Goal: Transaction & Acquisition: Purchase product/service

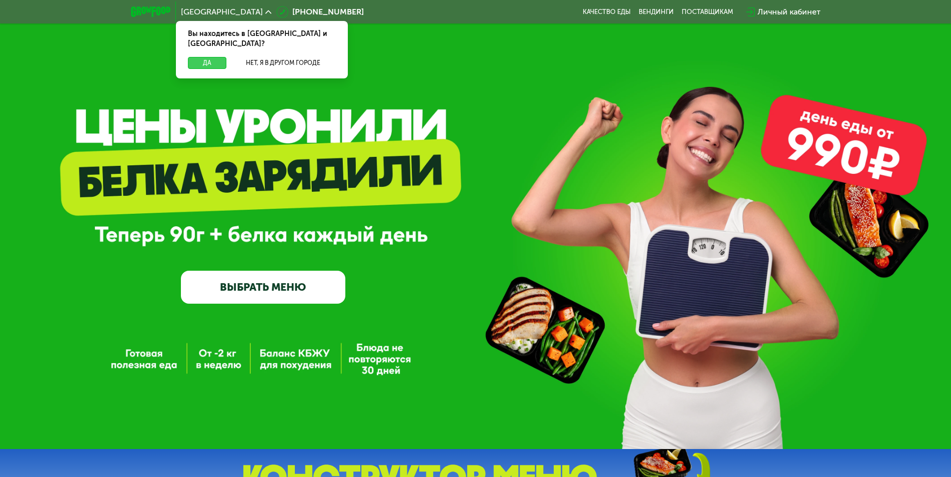
click at [211, 57] on button "Да" at bounding box center [207, 63] width 38 height 12
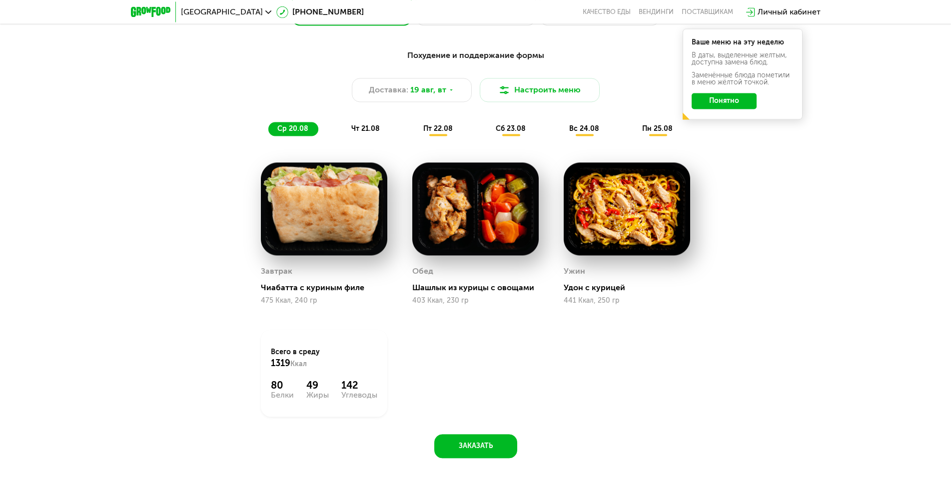
scroll to position [714, 0]
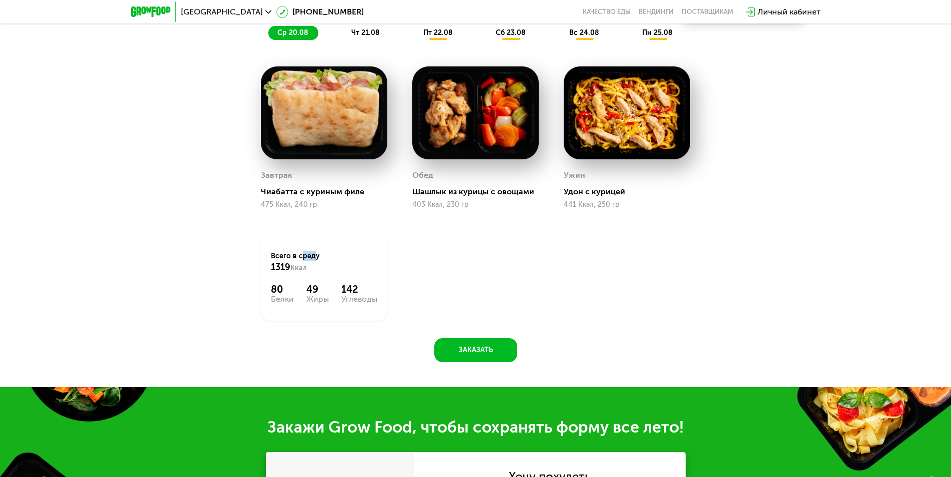
drag, startPoint x: 298, startPoint y: 263, endPoint x: 311, endPoint y: 261, distance: 13.1
click at [308, 262] on div "Всего в [DATE] 1319 Ккал" at bounding box center [324, 262] width 106 height 22
click at [311, 261] on div "Всего в [DATE] 1319 Ккал" at bounding box center [324, 262] width 106 height 22
drag, startPoint x: 589, startPoint y: 194, endPoint x: 608, endPoint y: 198, distance: 19.9
click at [608, 197] on div "Удон с курицей" at bounding box center [631, 192] width 134 height 10
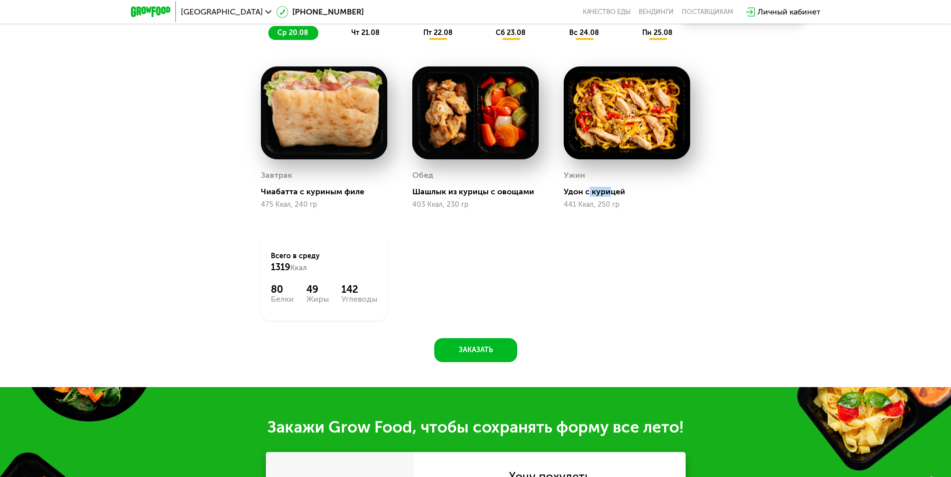
click at [608, 197] on div "Удон с курицей" at bounding box center [631, 192] width 134 height 10
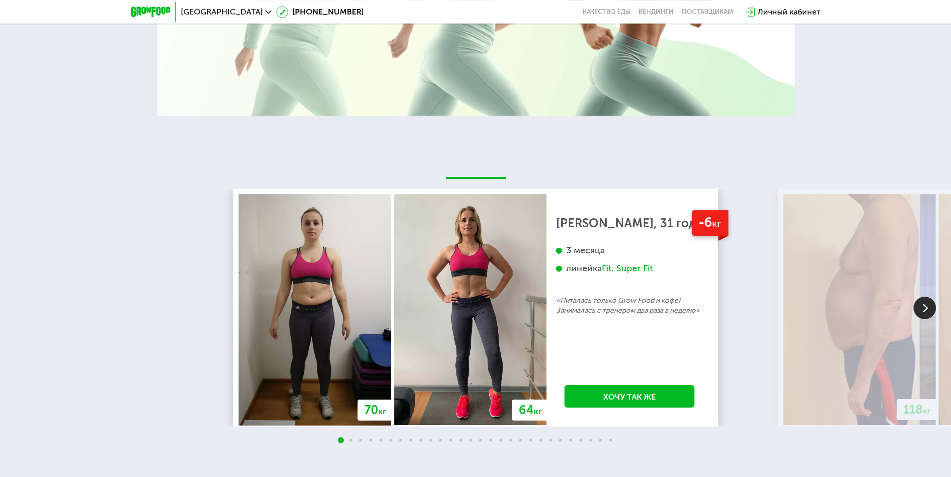
scroll to position [1886, 0]
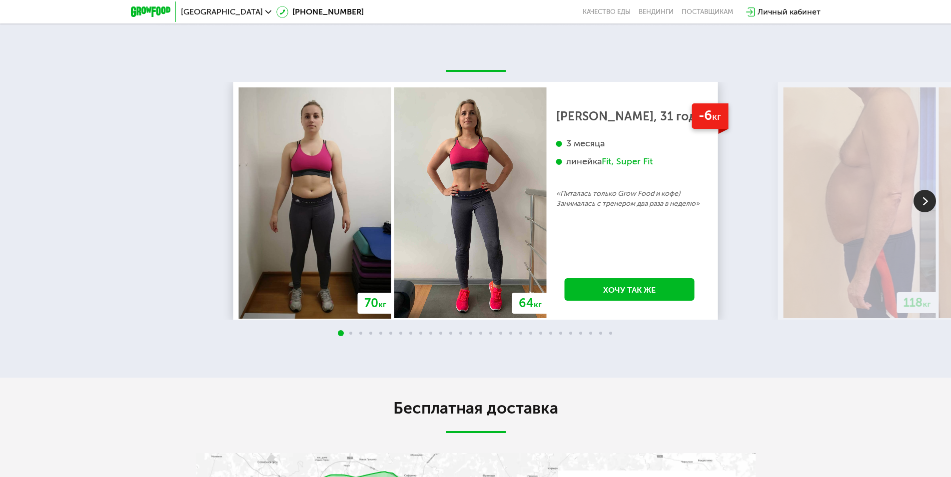
click at [917, 205] on img at bounding box center [924, 201] width 22 height 22
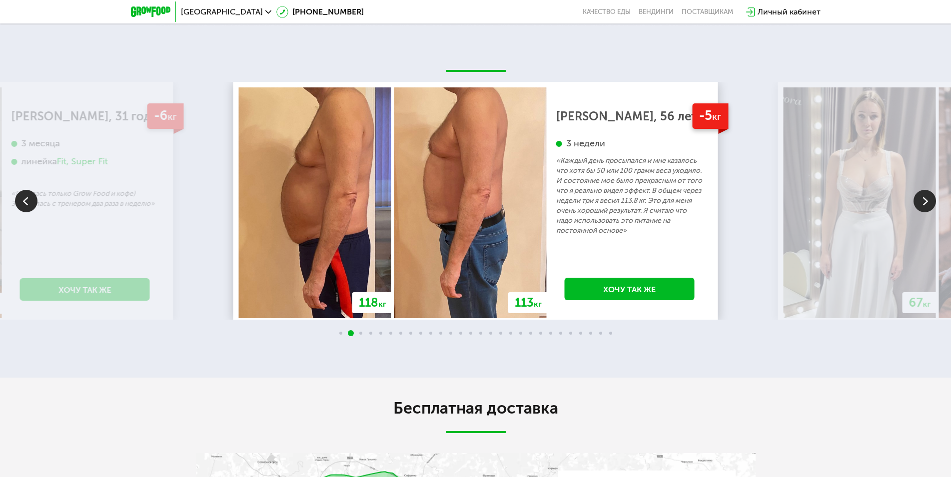
click at [918, 206] on img at bounding box center [924, 201] width 22 height 22
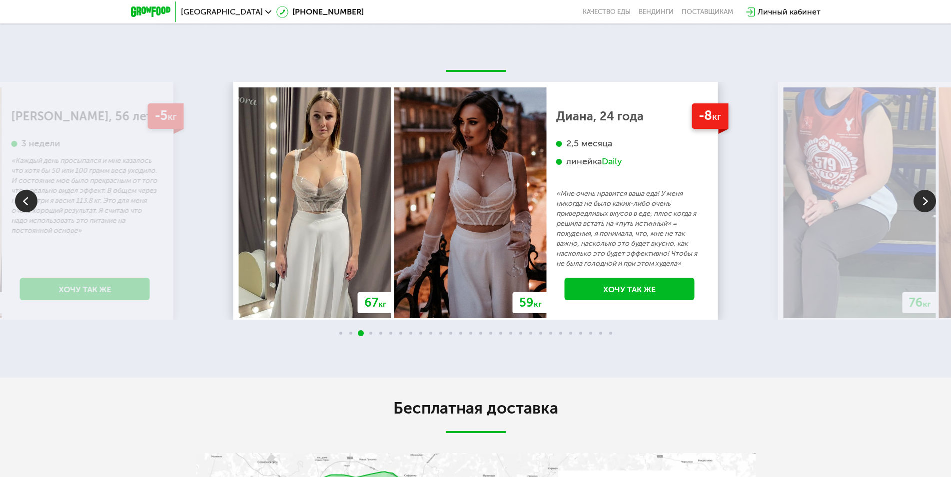
click at [926, 203] on img at bounding box center [924, 201] width 22 height 22
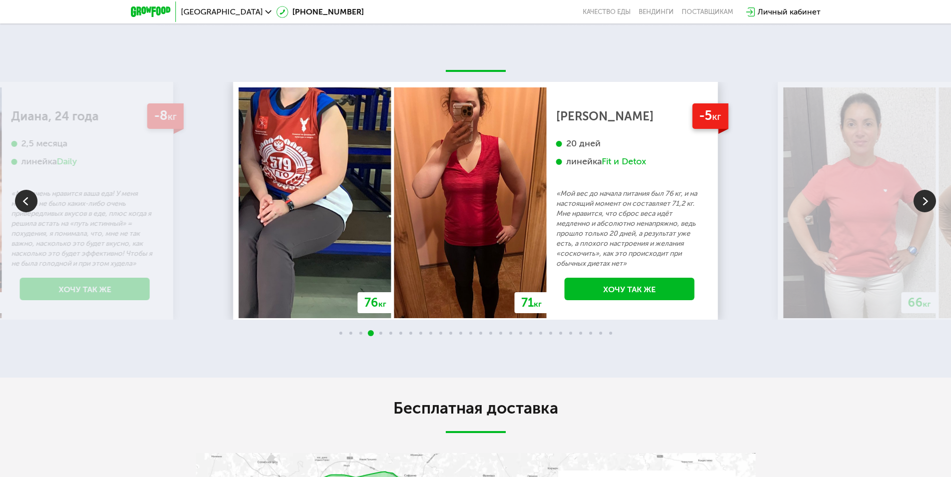
click at [927, 203] on img at bounding box center [924, 201] width 22 height 22
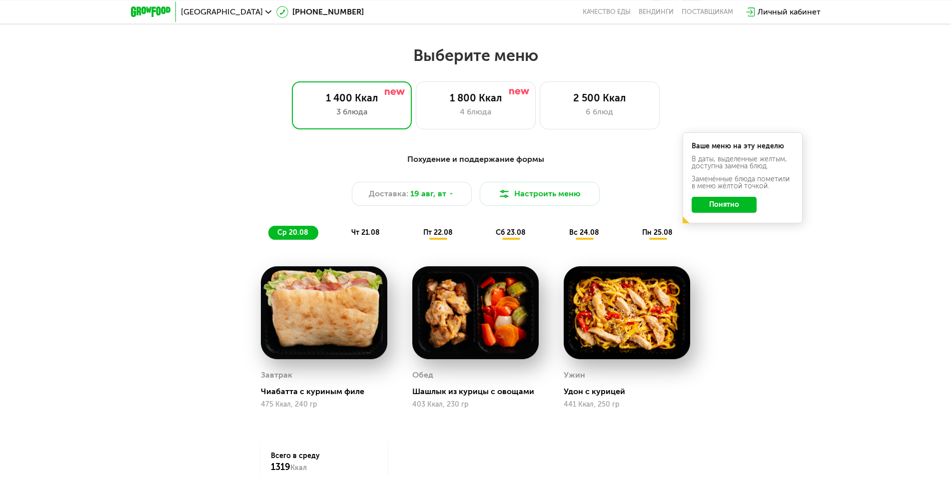
scroll to position [459, 0]
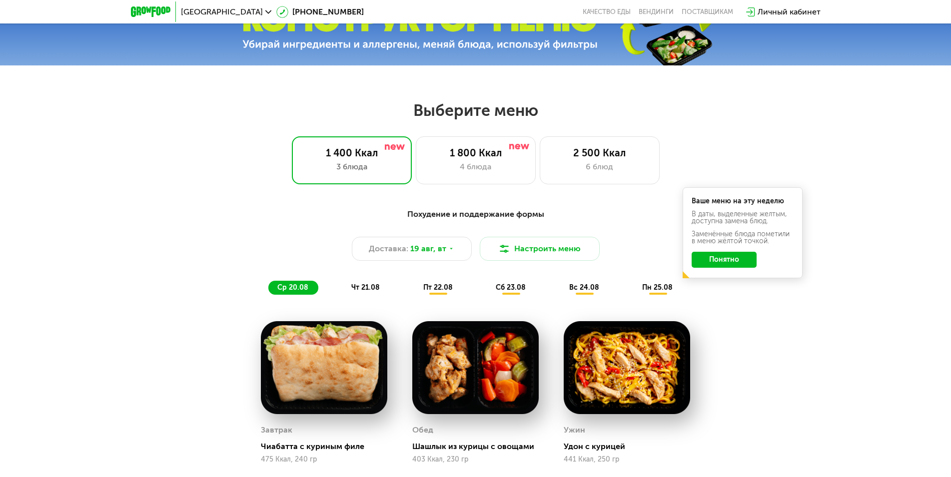
drag, startPoint x: 329, startPoint y: 325, endPoint x: 337, endPoint y: 332, distance: 10.6
click at [333, 329] on div "Завтрак Чиабатта с куриным филе 475 Ккал, 240 гр" at bounding box center [323, 393] width 151 height 168
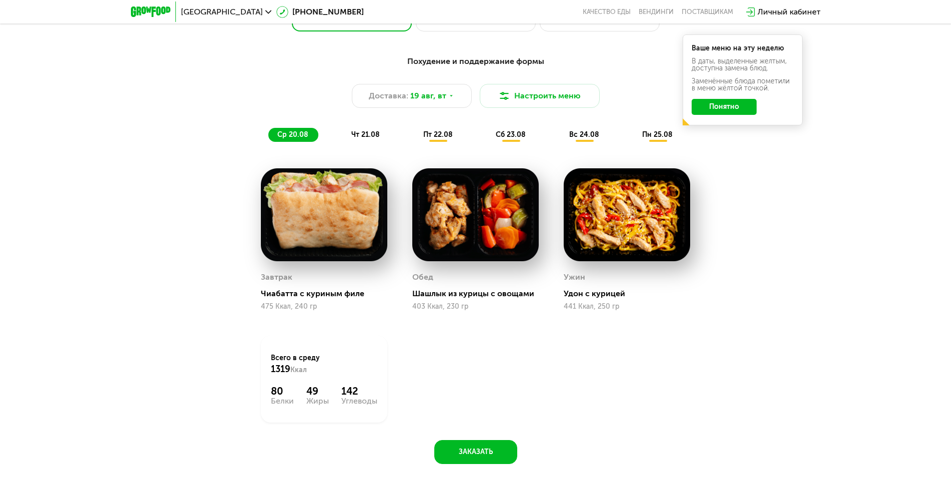
click at [456, 226] on img at bounding box center [475, 214] width 126 height 93
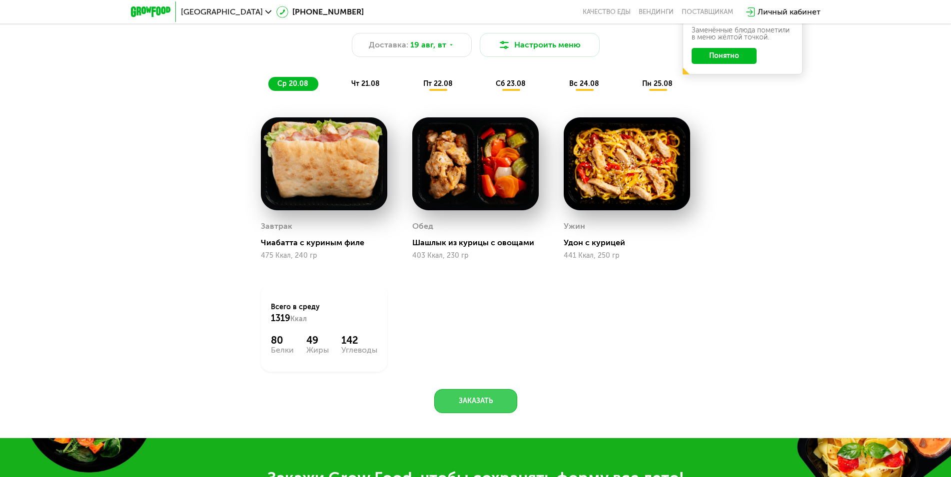
click at [492, 402] on button "Заказать" at bounding box center [475, 401] width 83 height 24
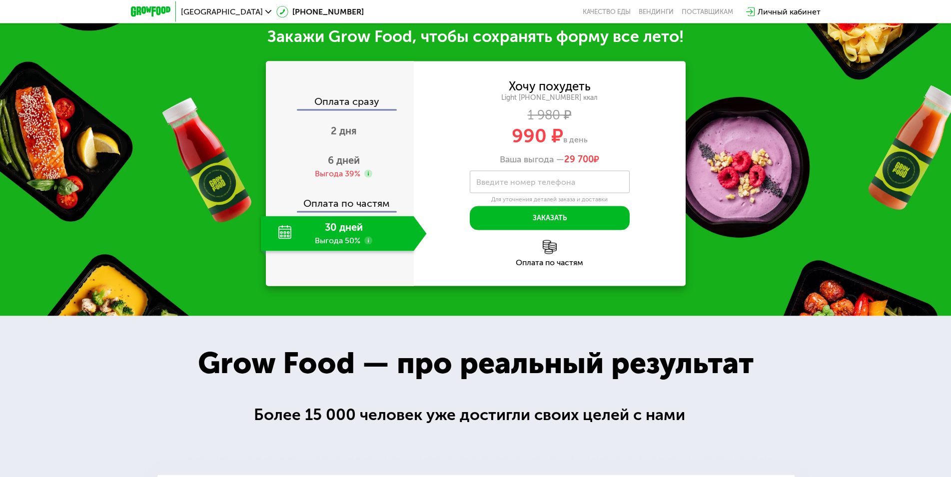
scroll to position [1105, 0]
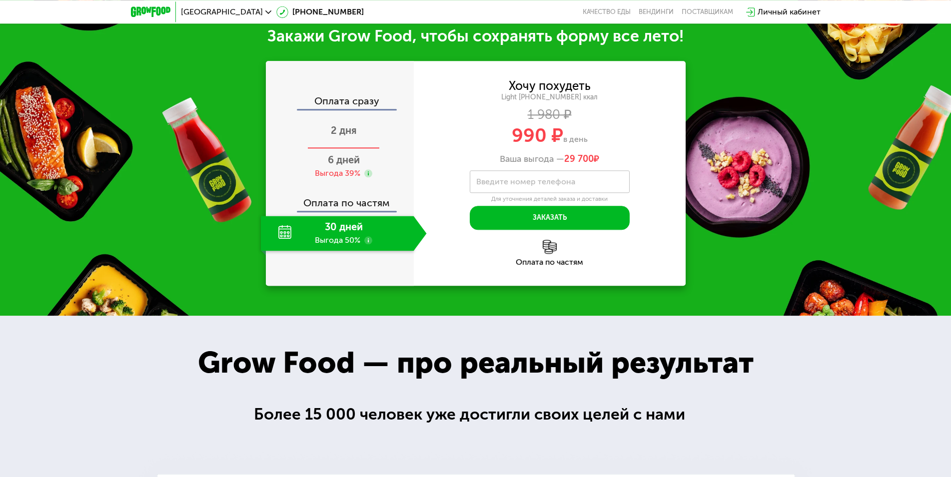
drag, startPoint x: 347, startPoint y: 144, endPoint x: 344, endPoint y: 152, distance: 8.4
click at [347, 144] on div "2 дня" at bounding box center [344, 131] width 166 height 35
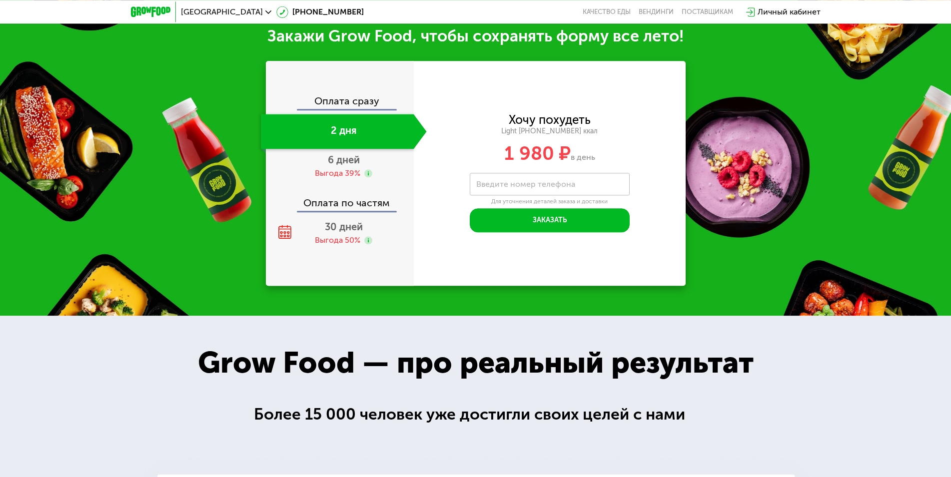
click at [346, 105] on div "Оплата сразу" at bounding box center [340, 102] width 147 height 13
click at [345, 100] on div "Оплата сразу" at bounding box center [340, 102] width 147 height 13
click at [348, 101] on div "Оплата сразу" at bounding box center [340, 102] width 147 height 13
click at [343, 170] on div "6 дней Выгода 39%" at bounding box center [344, 166] width 166 height 35
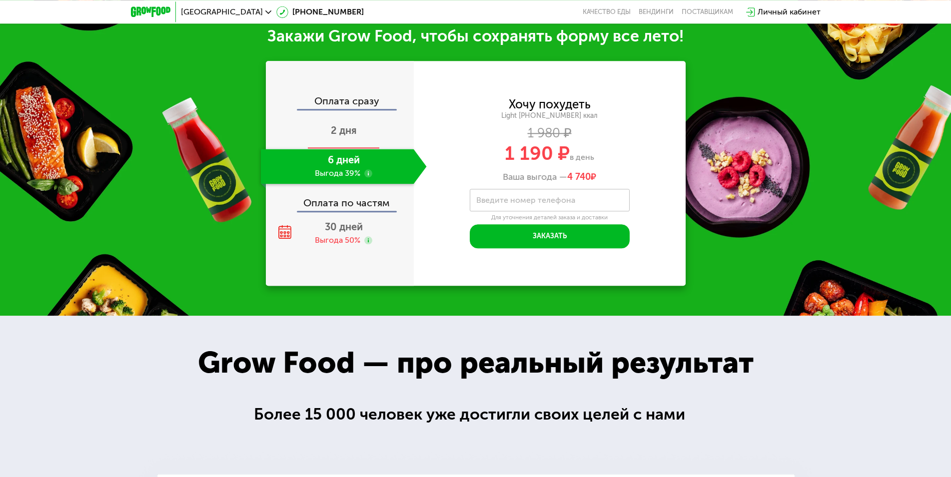
click at [346, 135] on span "2 дня" at bounding box center [344, 130] width 26 height 12
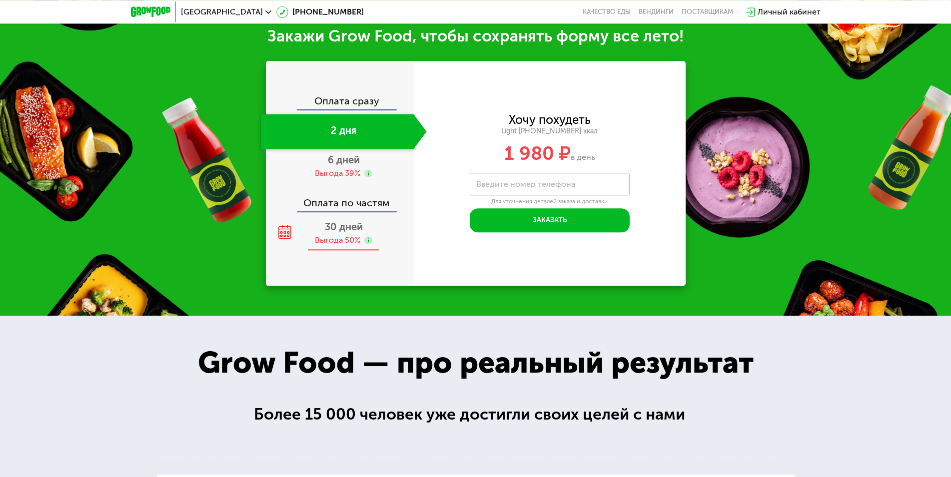
click at [353, 230] on span "30 дней" at bounding box center [344, 227] width 38 height 12
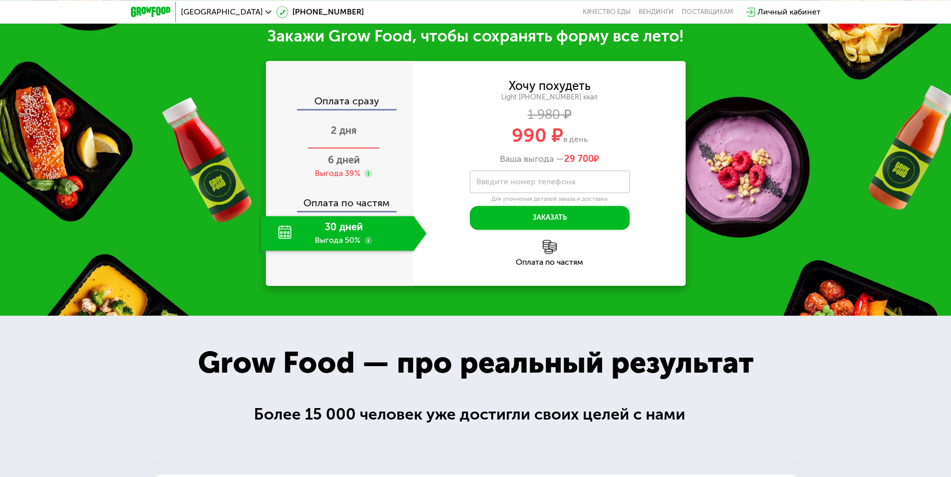
click at [352, 141] on div "2 дня" at bounding box center [344, 131] width 166 height 35
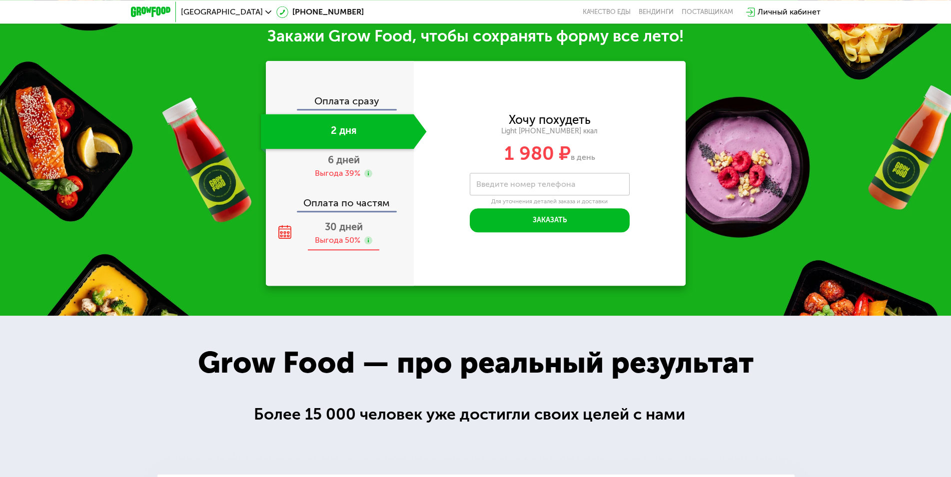
click at [339, 231] on span "30 дней" at bounding box center [344, 227] width 38 height 12
